Goal: Task Accomplishment & Management: Use online tool/utility

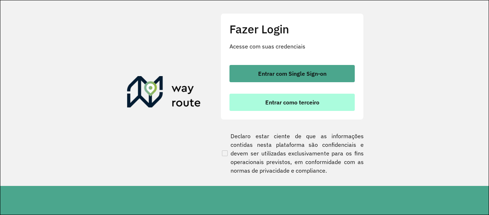
click at [245, 107] on button "Entrar como terceiro" at bounding box center [292, 101] width 125 height 17
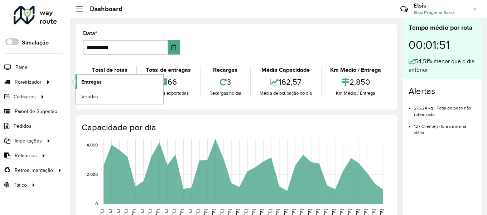
click at [81, 82] on link "Entregas" at bounding box center [120, 82] width 88 height 14
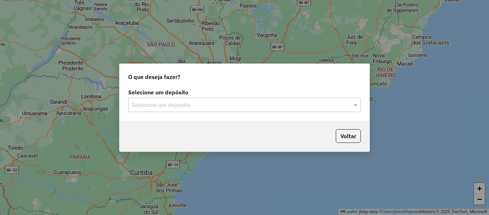
click at [189, 107] on input "text" at bounding box center [237, 105] width 211 height 9
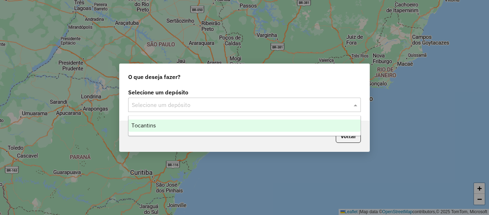
click at [179, 125] on div "Tocantins" at bounding box center [245, 125] width 232 height 12
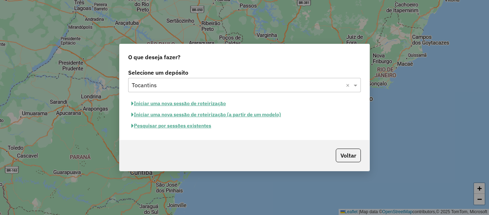
click at [186, 106] on button "Iniciar uma nova sessão de roteirização" at bounding box center [178, 103] width 101 height 11
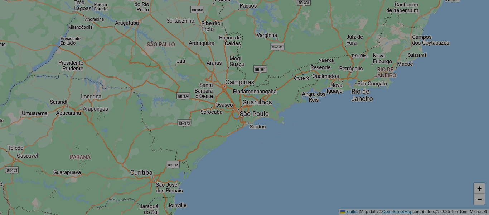
select select "*"
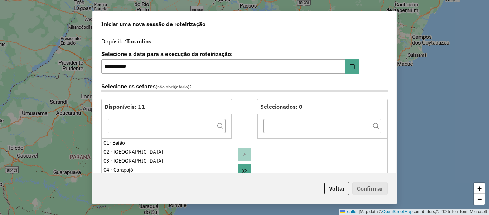
click at [433, 107] on div "**********" at bounding box center [244, 107] width 489 height 215
click at [341, 194] on button "Voltar" at bounding box center [337, 188] width 25 height 14
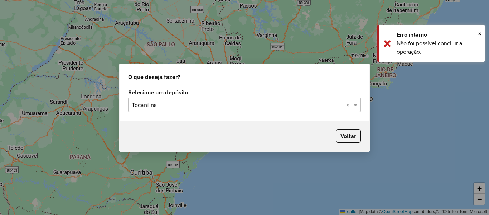
click at [298, 125] on div "Voltar" at bounding box center [245, 135] width 250 height 31
click at [317, 104] on input "text" at bounding box center [237, 105] width 211 height 9
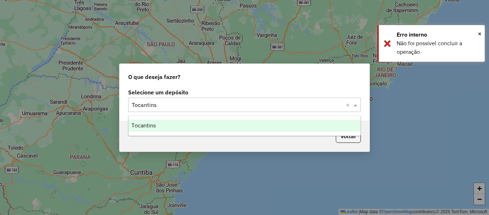
click at [158, 125] on div "Tocantins" at bounding box center [245, 125] width 232 height 12
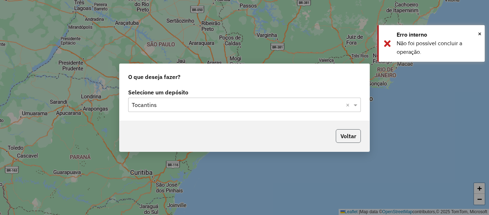
click at [345, 136] on button "Voltar" at bounding box center [348, 136] width 25 height 14
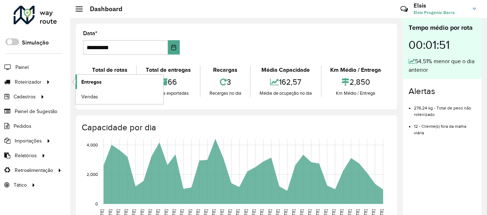
click at [88, 82] on span "Entregas" at bounding box center [91, 82] width 20 height 8
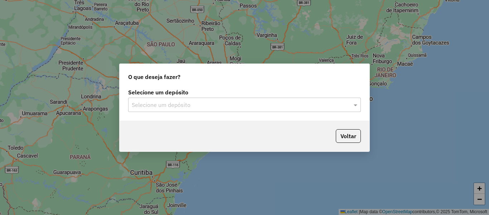
click at [246, 105] on input "text" at bounding box center [237, 105] width 211 height 9
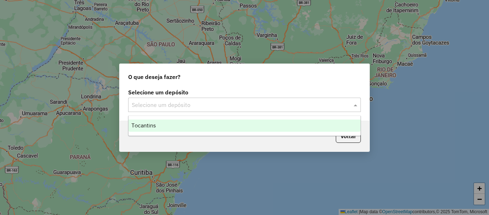
click at [183, 128] on div "Tocantins" at bounding box center [245, 125] width 232 height 12
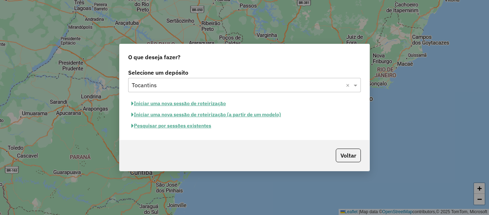
click at [204, 126] on button "Pesquisar por sessões existentes" at bounding box center [171, 125] width 86 height 11
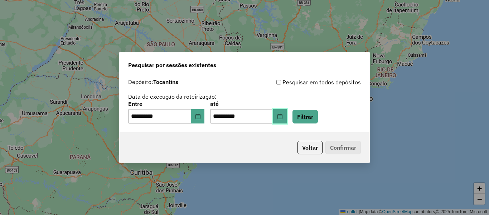
click at [287, 113] on button "Choose Date" at bounding box center [280, 116] width 14 height 14
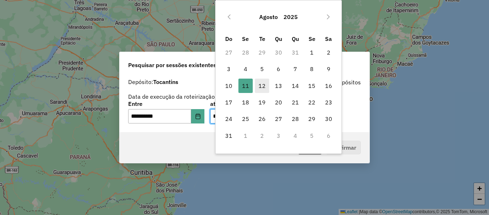
click at [261, 85] on span "12" at bounding box center [262, 85] width 14 height 14
type input "**********"
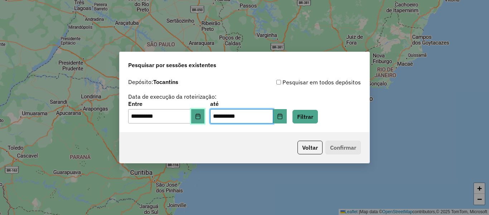
click at [201, 117] on icon "Choose Date" at bounding box center [198, 116] width 6 height 6
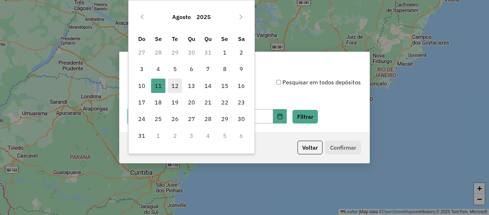
click at [175, 81] on span "12" at bounding box center [175, 85] width 14 height 14
type input "**********"
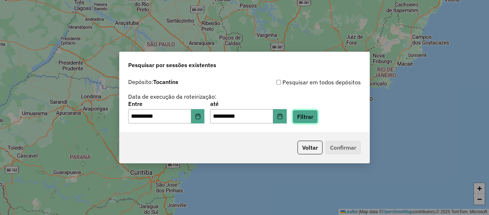
click at [318, 117] on button "Filtrar" at bounding box center [305, 117] width 25 height 14
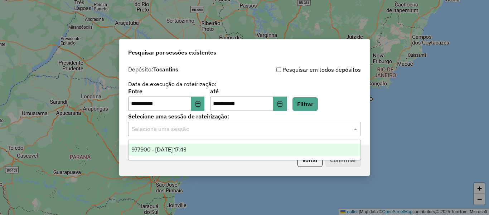
click at [282, 133] on div "Selecione uma sessão" at bounding box center [244, 128] width 233 height 14
click at [216, 150] on div "977900 - 12/08/2025 17:43" at bounding box center [245, 149] width 232 height 12
click at [216, 150] on div "Voltar Confirmar" at bounding box center [245, 159] width 250 height 31
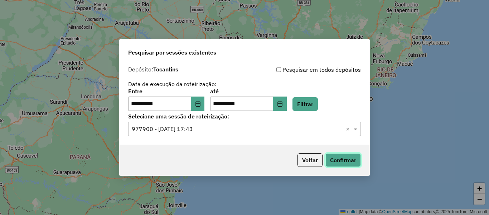
click at [345, 159] on button "Confirmar" at bounding box center [343, 160] width 35 height 14
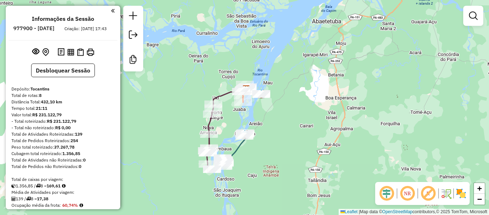
drag, startPoint x: 189, startPoint y: 121, endPoint x: 219, endPoint y: 74, distance: 55.6
click at [216, 78] on div "Janela de atendimento Grade de atendimento Capacidade Transportadoras Veículos …" at bounding box center [244, 107] width 489 height 215
click at [219, 75] on div "Janela de atendimento Grade de atendimento Capacidade Transportadoras Veículos …" at bounding box center [244, 107] width 489 height 215
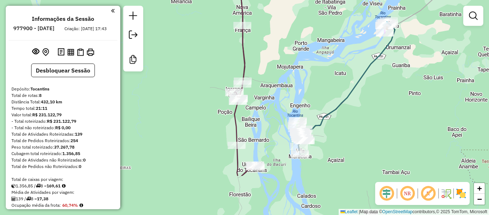
drag, startPoint x: 253, startPoint y: 108, endPoint x: 284, endPoint y: 59, distance: 58.4
click at [291, 56] on div "Janela de atendimento Grade de atendimento Capacidade Transportadoras Veículos …" at bounding box center [244, 107] width 489 height 215
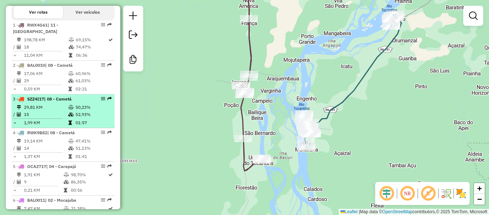
scroll to position [251, 0]
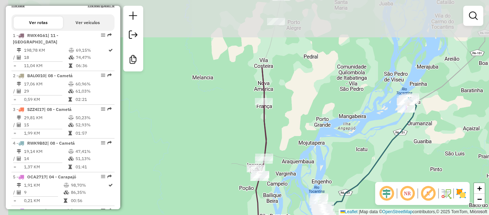
drag, startPoint x: 321, startPoint y: 73, endPoint x: 330, endPoint y: 164, distance: 91.5
click at [330, 164] on div "Janela de atendimento Grade de atendimento Capacidade Transportadoras Veículos …" at bounding box center [244, 107] width 489 height 215
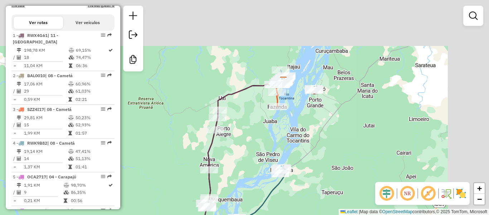
drag, startPoint x: 336, startPoint y: 57, endPoint x: 200, endPoint y: 151, distance: 165.0
click at [200, 151] on div "Janela de atendimento Grade de atendimento Capacidade Transportadoras Veículos …" at bounding box center [244, 107] width 489 height 215
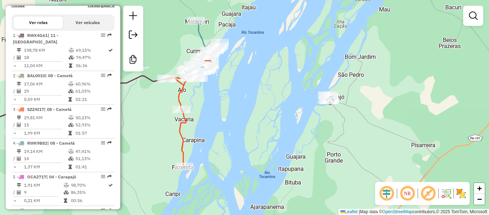
drag, startPoint x: 227, startPoint y: 112, endPoint x: 267, endPoint y: 121, distance: 40.6
click at [259, 121] on div "Janela de atendimento Grade de atendimento Capacidade Transportadoras Veículos …" at bounding box center [244, 107] width 489 height 215
click at [267, 121] on div "Janela de atendimento Grade de atendimento Capacidade Transportadoras Veículos …" at bounding box center [244, 107] width 489 height 215
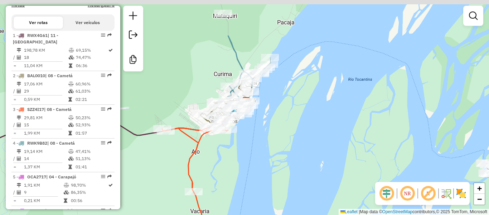
drag, startPoint x: 262, startPoint y: 83, endPoint x: 256, endPoint y: 162, distance: 78.3
click at [255, 165] on div "Janela de atendimento Grade de atendimento Capacidade Transportadoras Veículos …" at bounding box center [244, 107] width 489 height 215
